Goal: Information Seeking & Learning: Learn about a topic

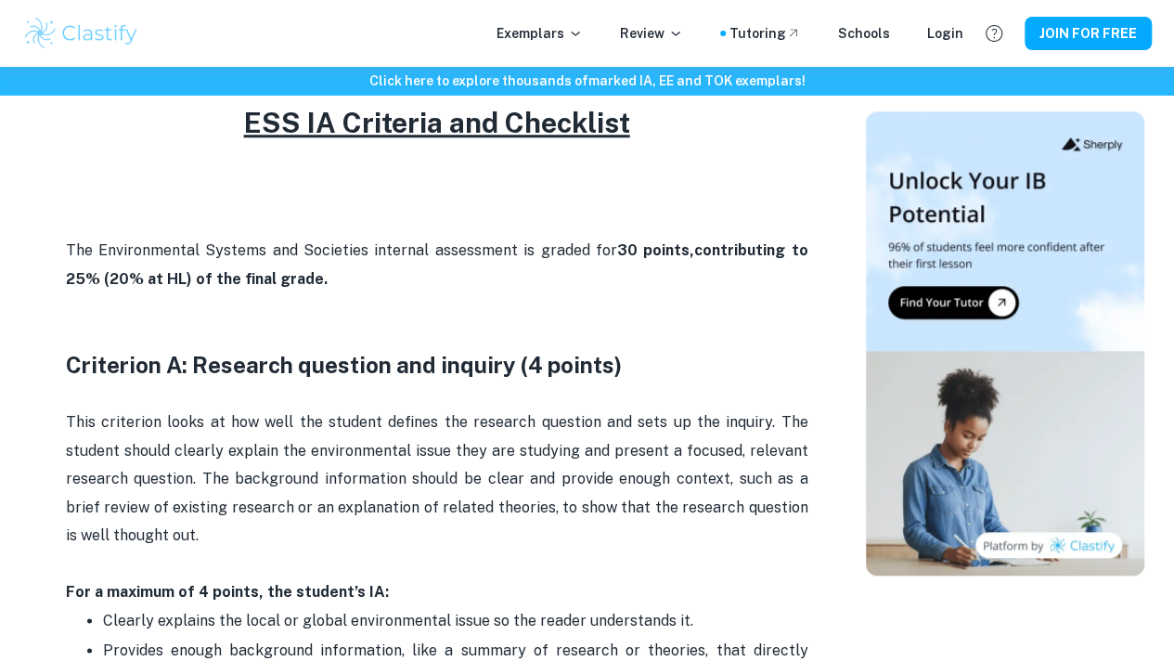
scroll to position [817, 0]
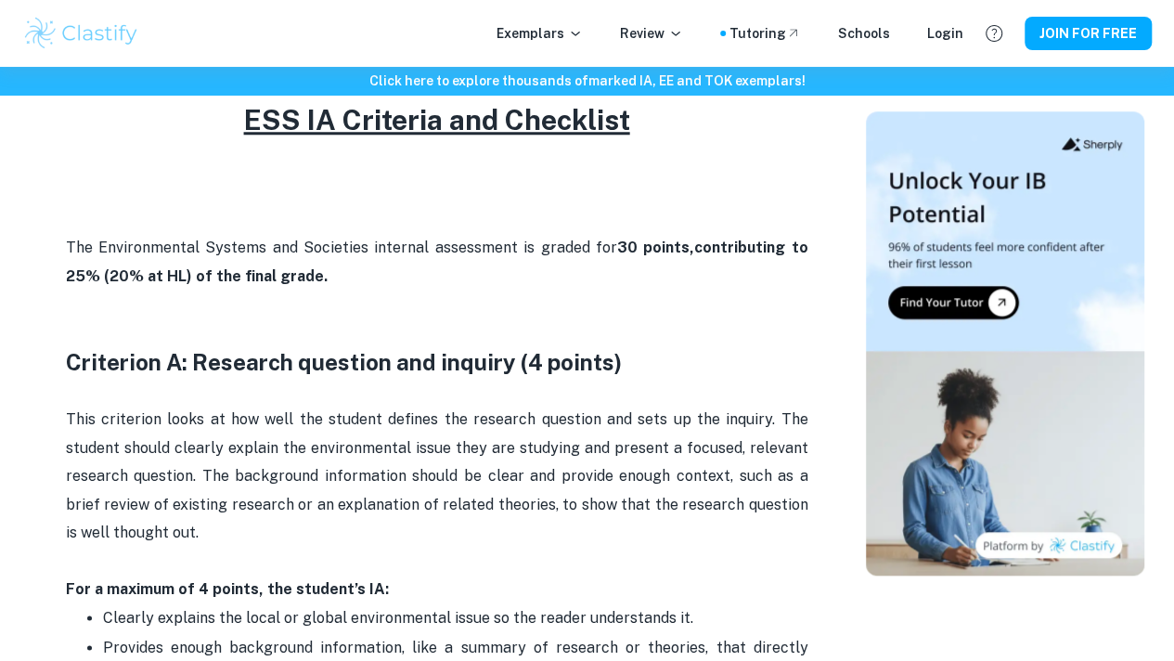
drag, startPoint x: 203, startPoint y: 558, endPoint x: 56, endPoint y: 428, distance: 196.6
copy p "This criterion looks at how well the student defines the research question and …"
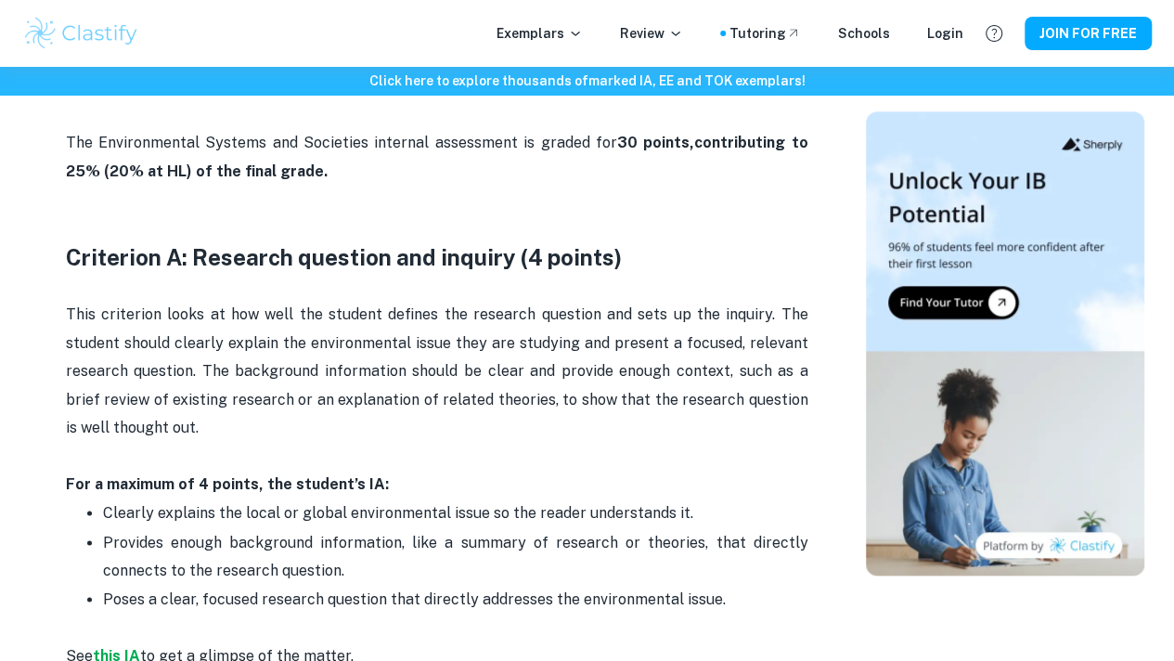
scroll to position [923, 0]
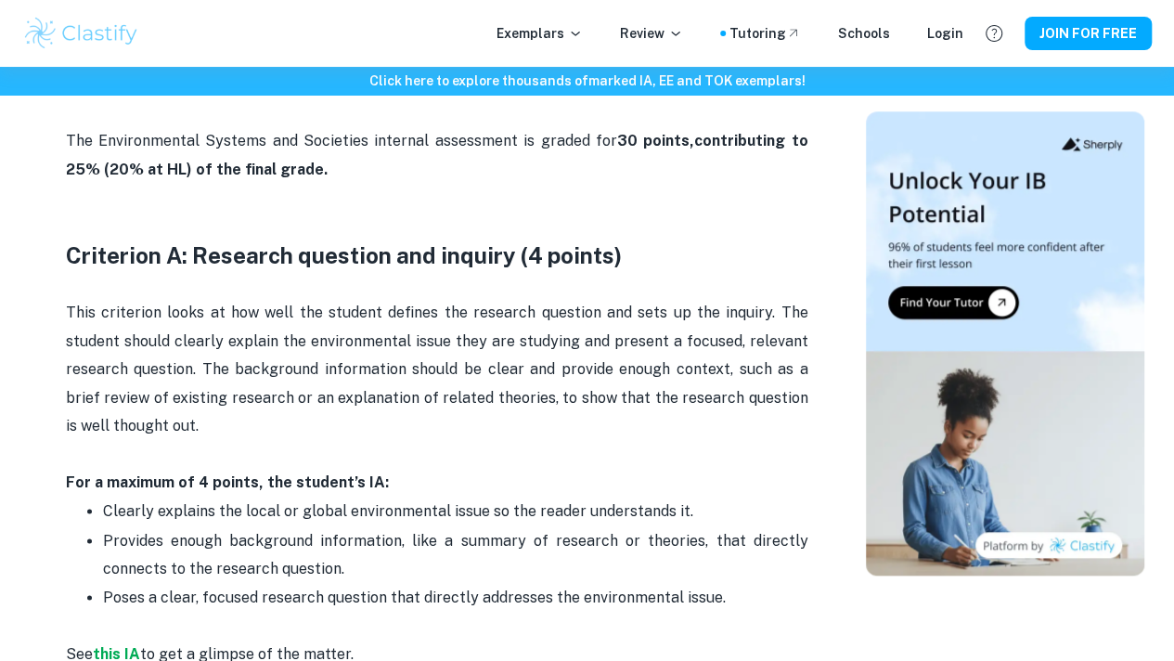
click at [572, 231] on p at bounding box center [437, 212] width 742 height 57
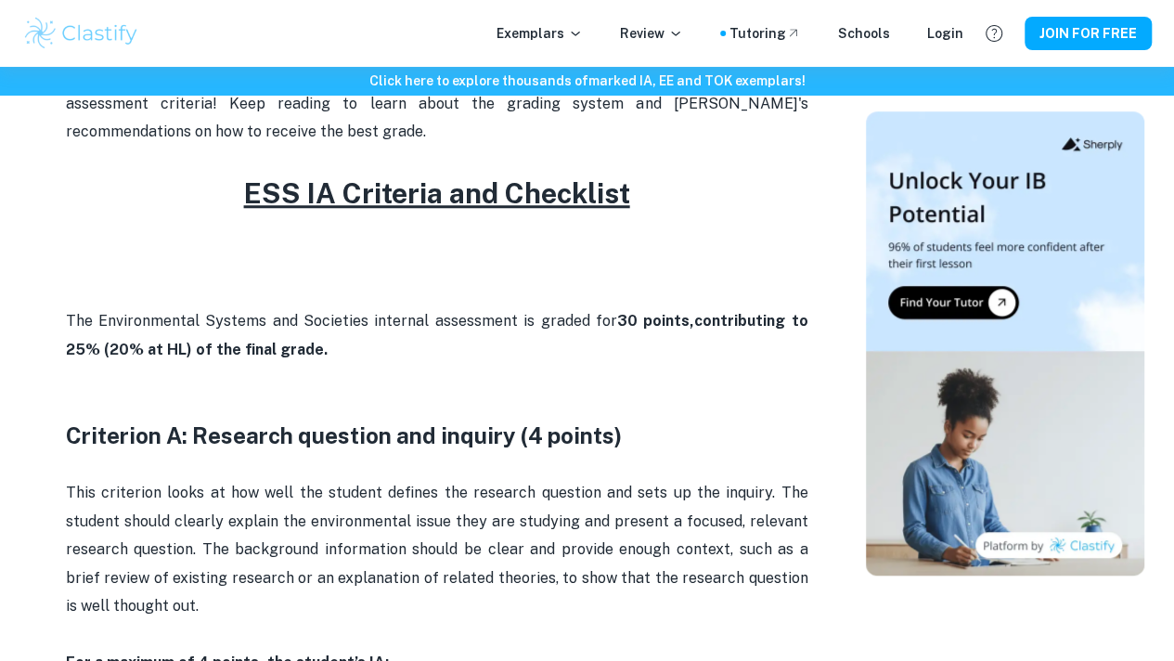
scroll to position [742, 0]
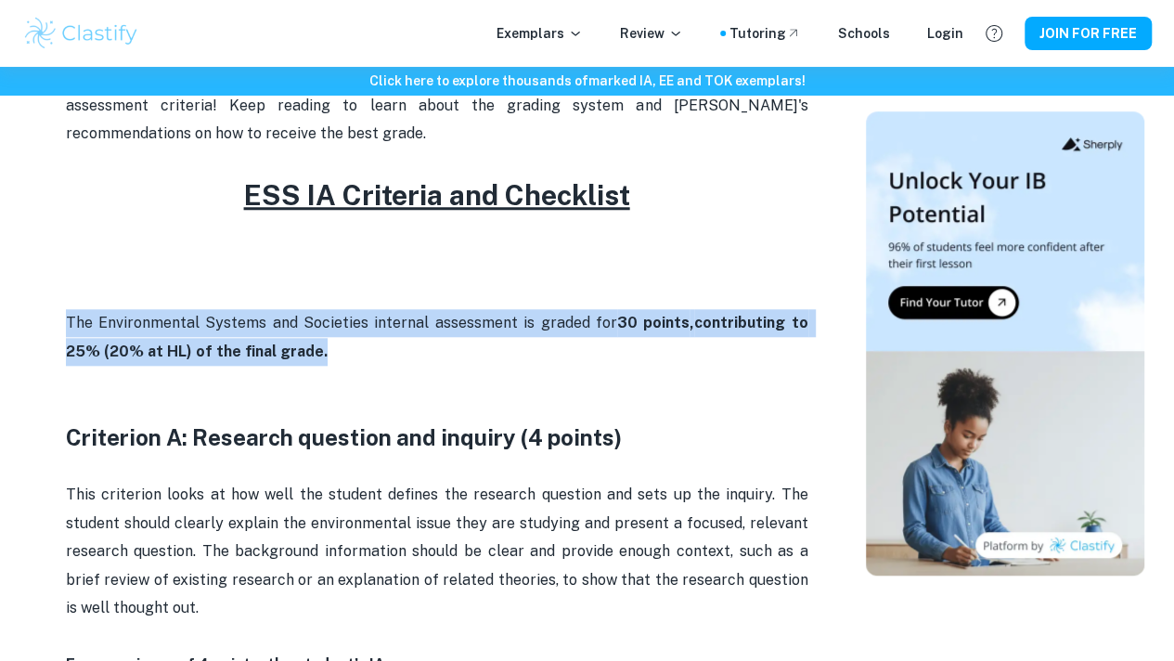
drag, startPoint x: 289, startPoint y: 374, endPoint x: 54, endPoint y: 335, distance: 238.0
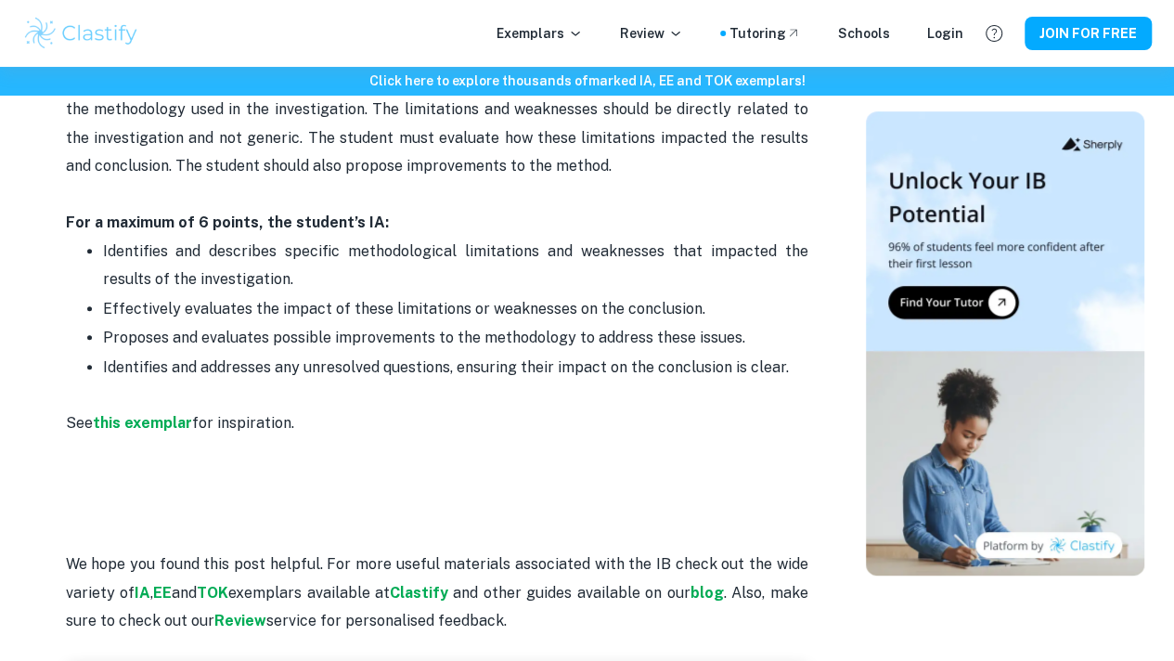
scroll to position [4044, 0]
